Goal: Task Accomplishment & Management: Manage account settings

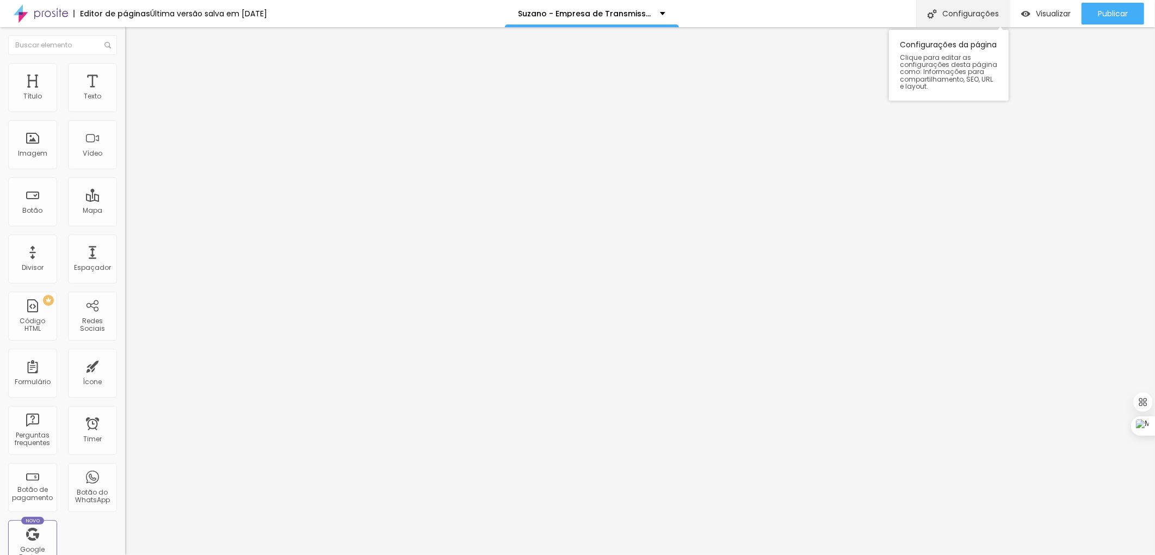
click at [972, 9] on div "Configurações" at bounding box center [963, 13] width 94 height 27
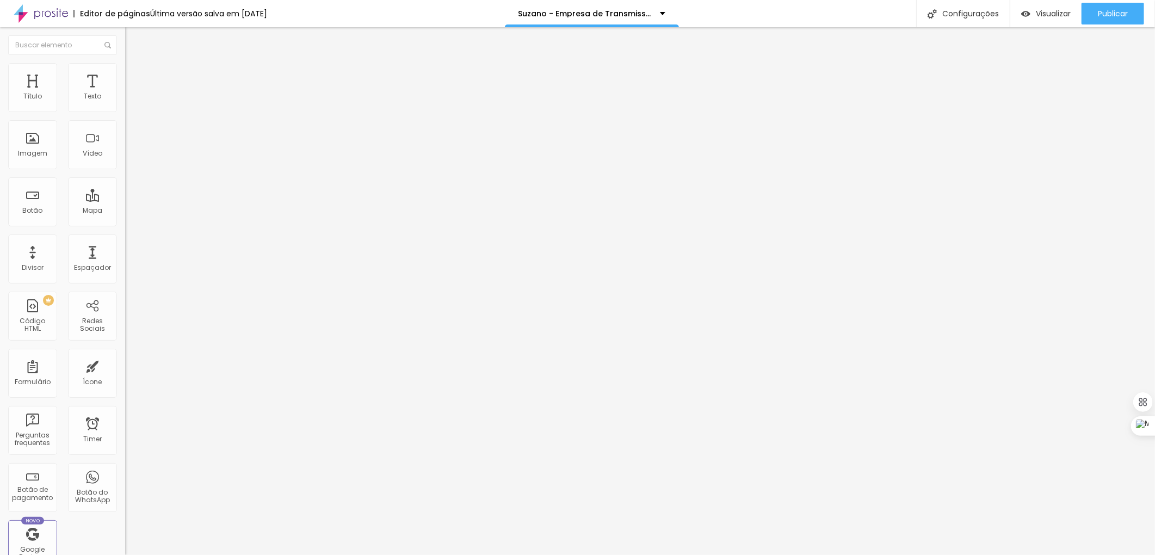
click at [775, 554] on div at bounding box center [577, 566] width 1155 height 10
